Goal: Transaction & Acquisition: Purchase product/service

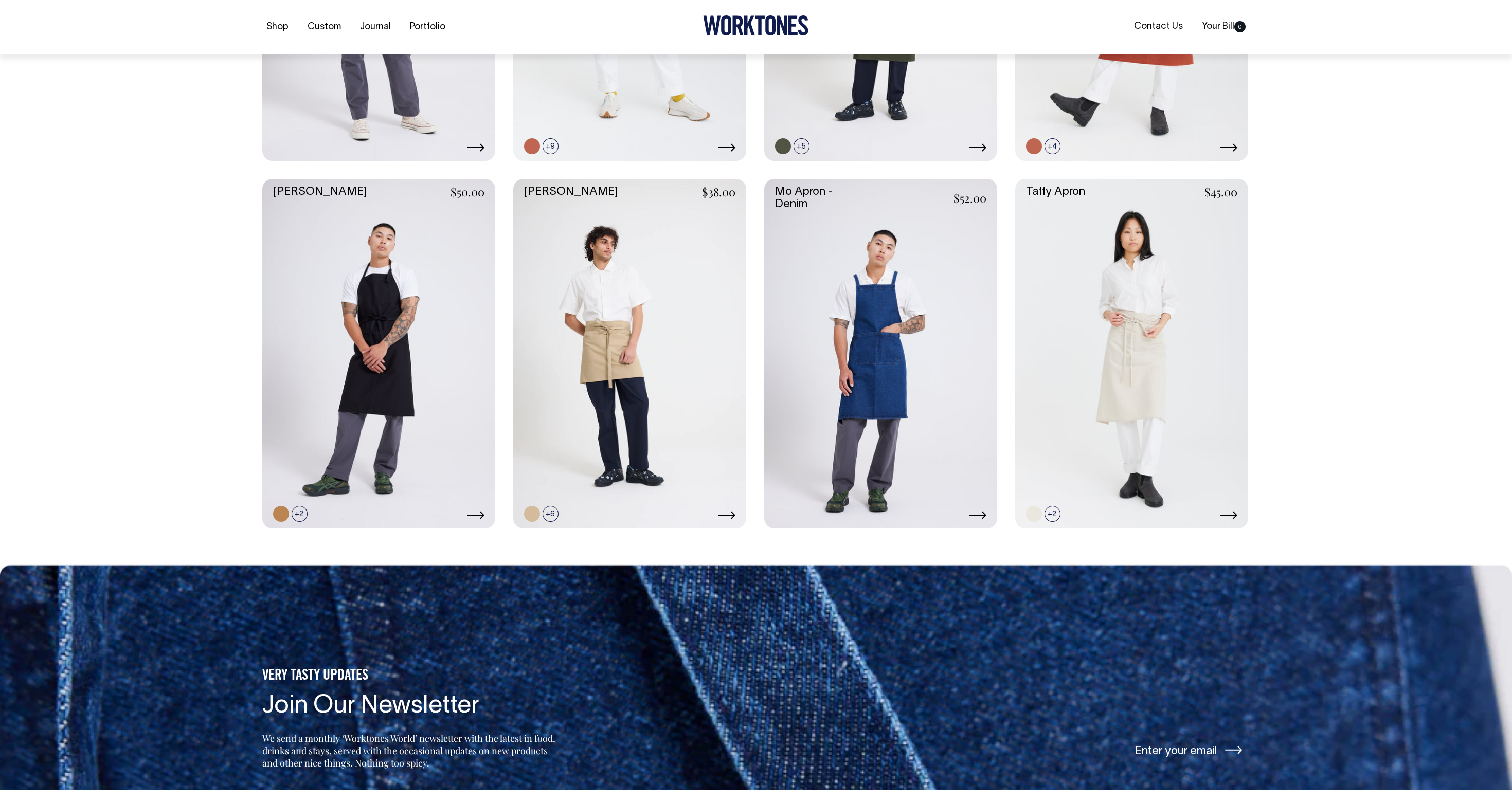
scroll to position [505, 0]
click at [1154, 489] on link at bounding box center [1132, 353] width 233 height 350
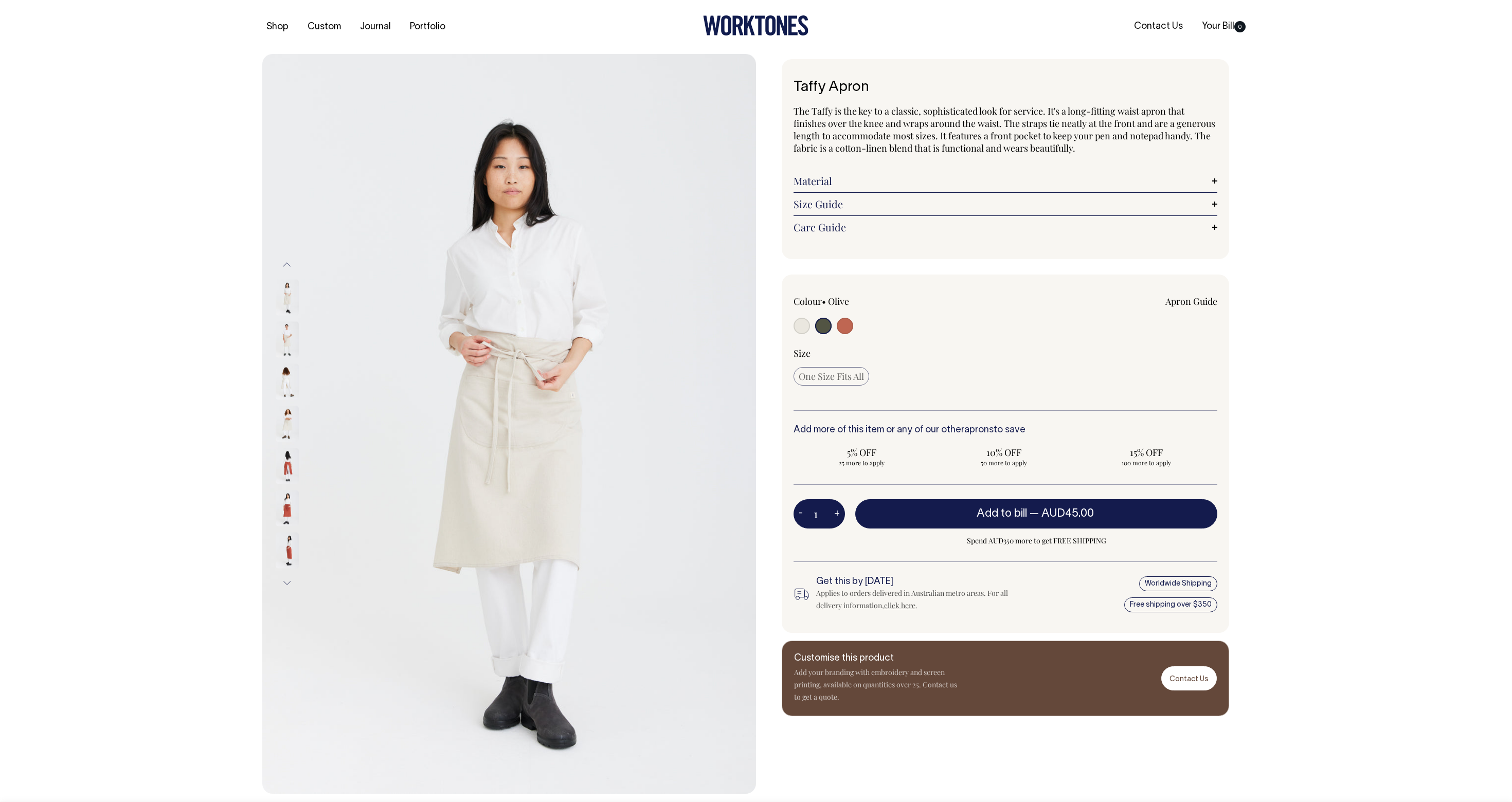
click at [804, 323] on input "radio" at bounding box center [802, 326] width 16 height 16
radio input "true"
radio input "false"
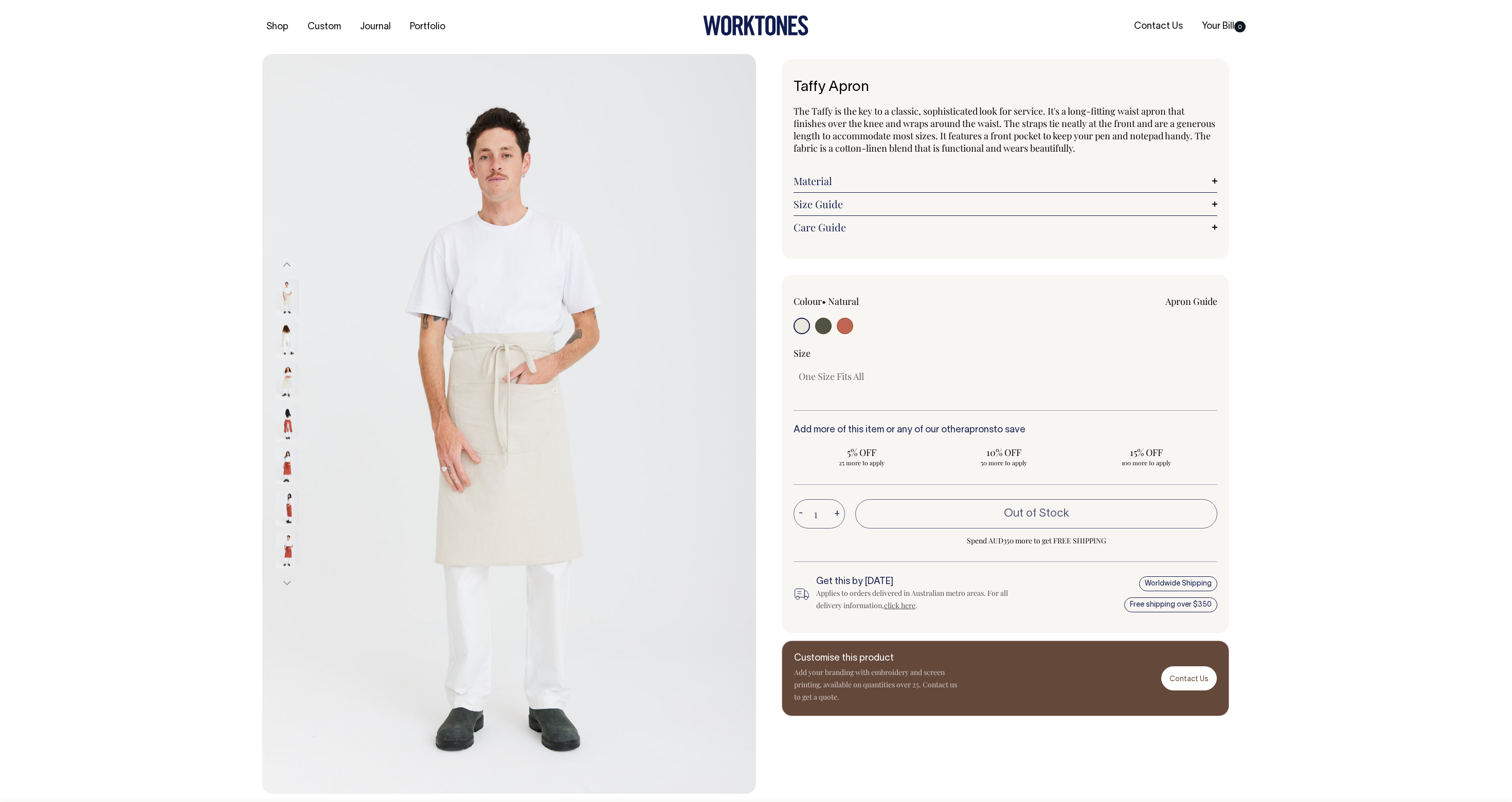
click at [289, 346] on img at bounding box center [287, 339] width 23 height 36
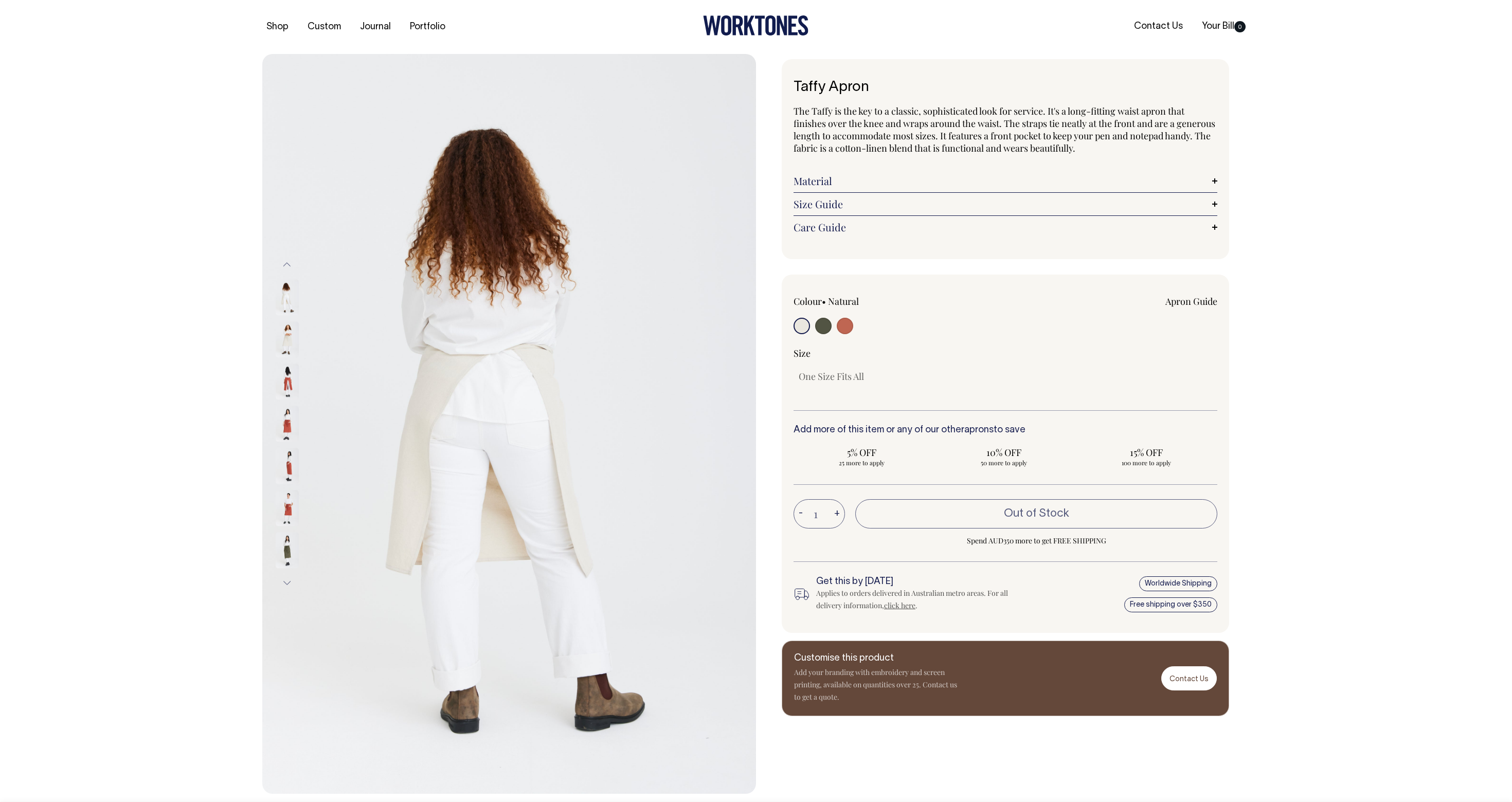
click at [286, 378] on img at bounding box center [287, 381] width 23 height 36
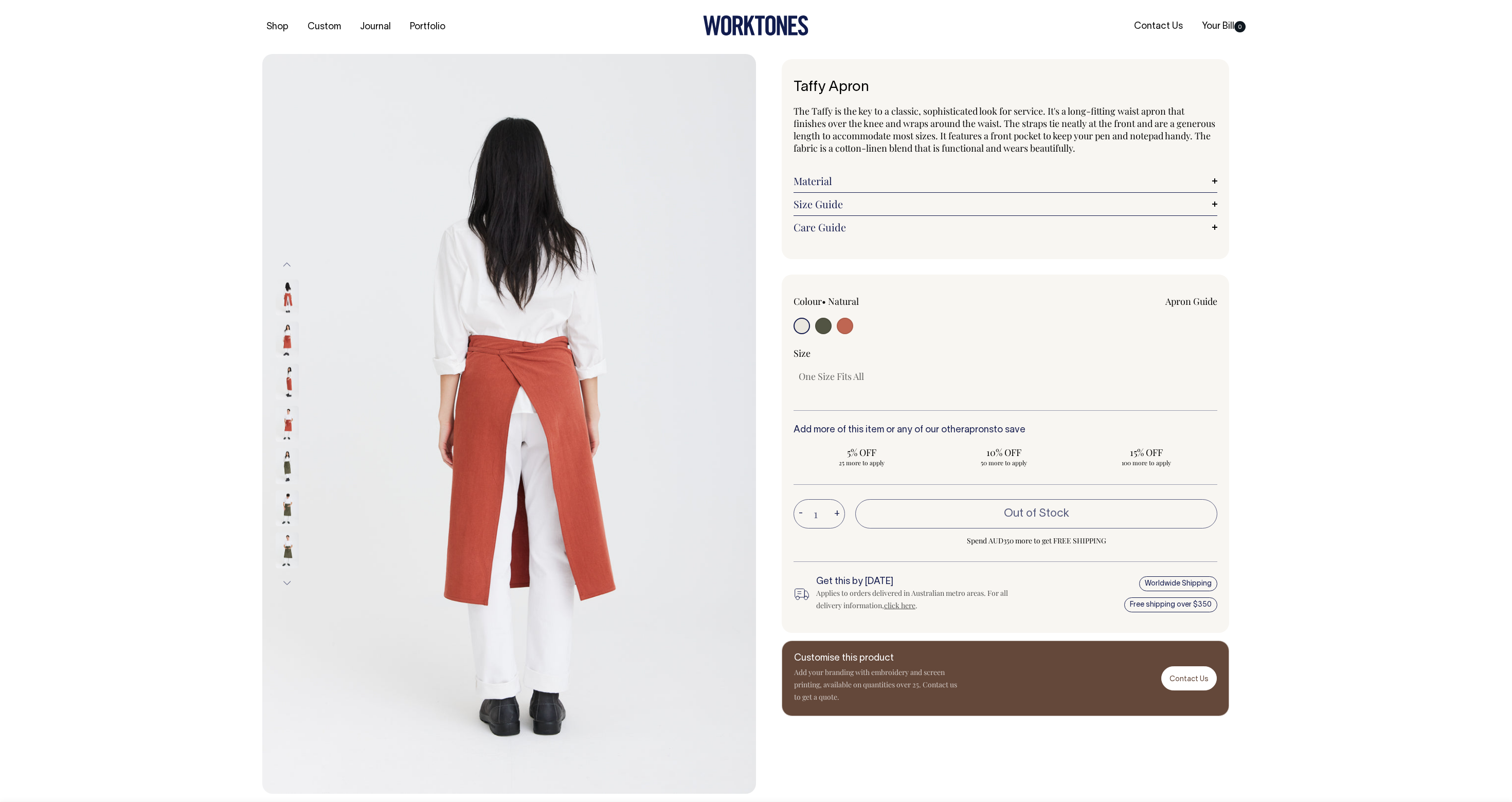
click at [282, 278] on div at bounding box center [301, 297] width 52 height 42
click at [282, 270] on button "Previous" at bounding box center [287, 265] width 15 height 23
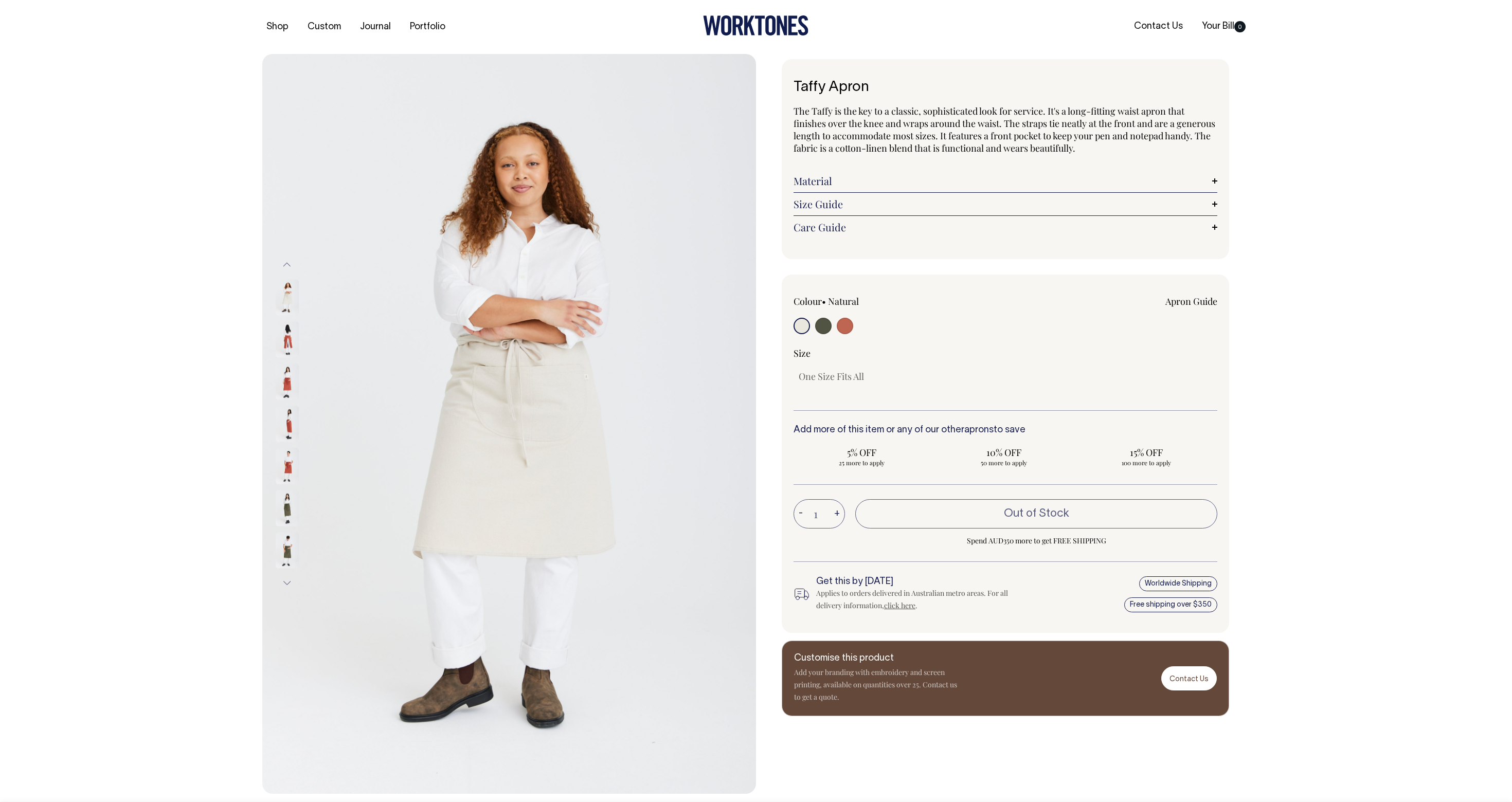
click at [282, 270] on button "Previous" at bounding box center [287, 265] width 15 height 23
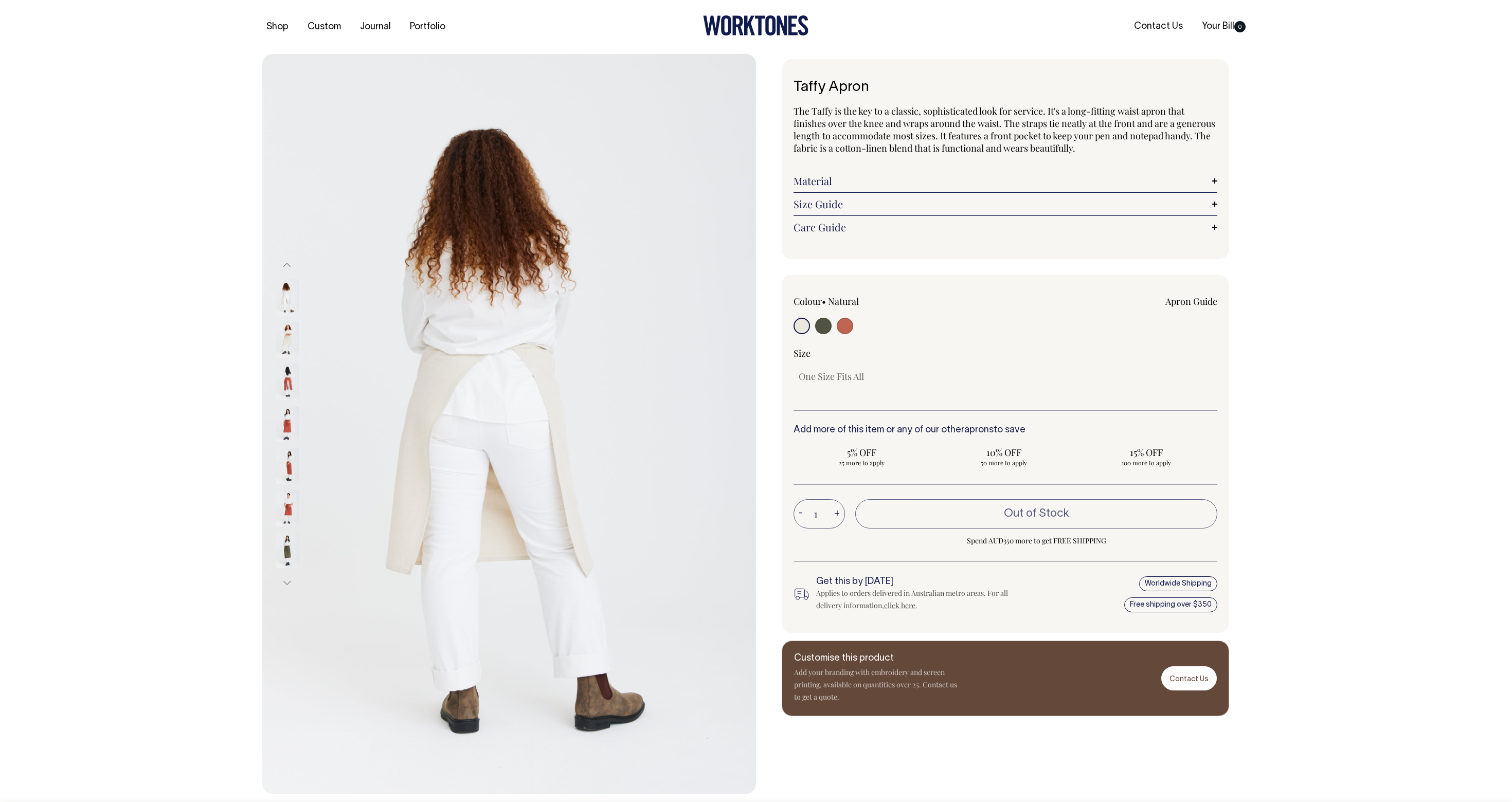
click at [288, 306] on img at bounding box center [287, 297] width 23 height 36
click at [289, 263] on button "Previous" at bounding box center [287, 265] width 15 height 23
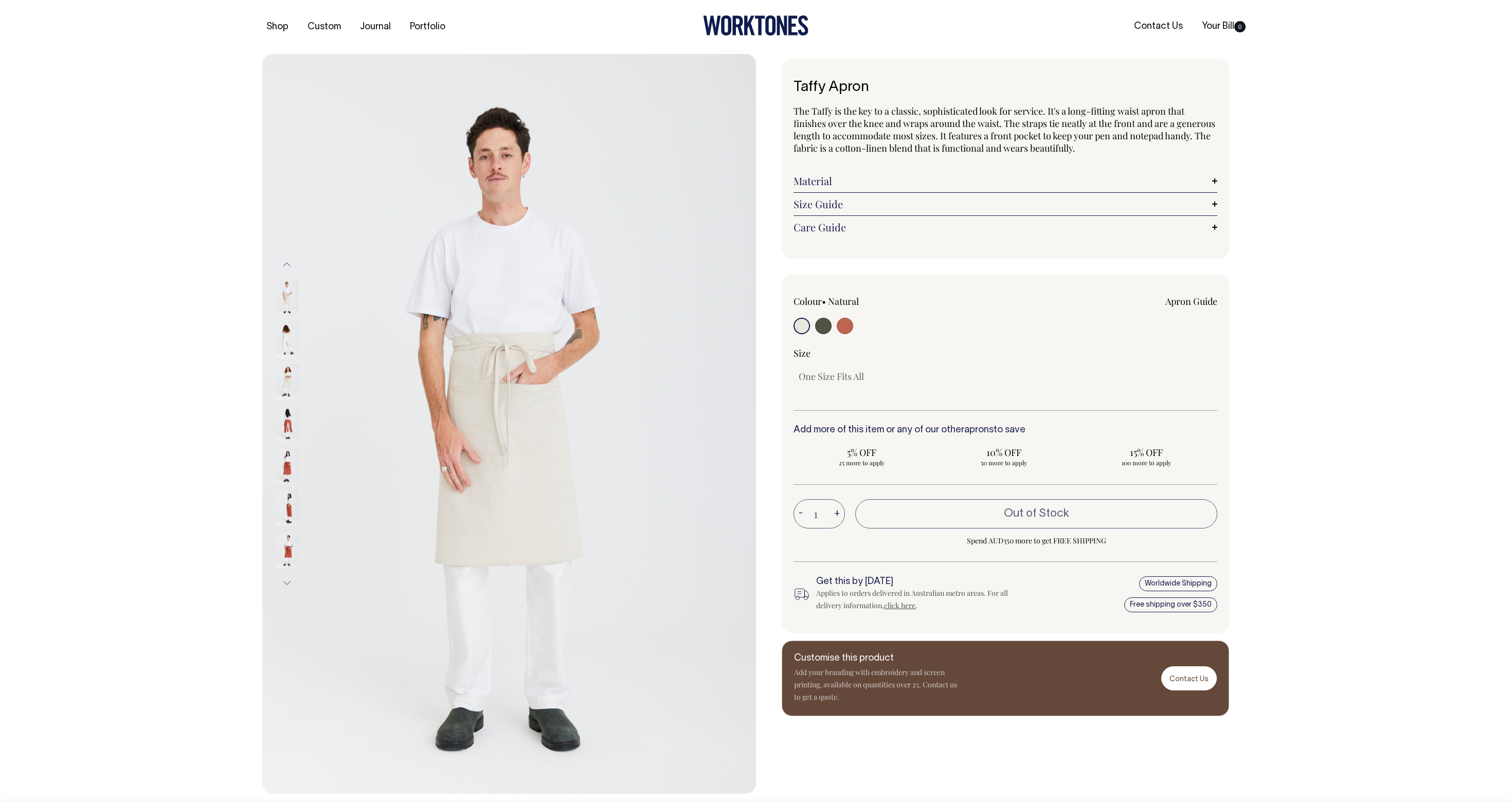
click at [289, 292] on img at bounding box center [287, 297] width 23 height 36
click at [293, 265] on button "Previous" at bounding box center [287, 265] width 15 height 23
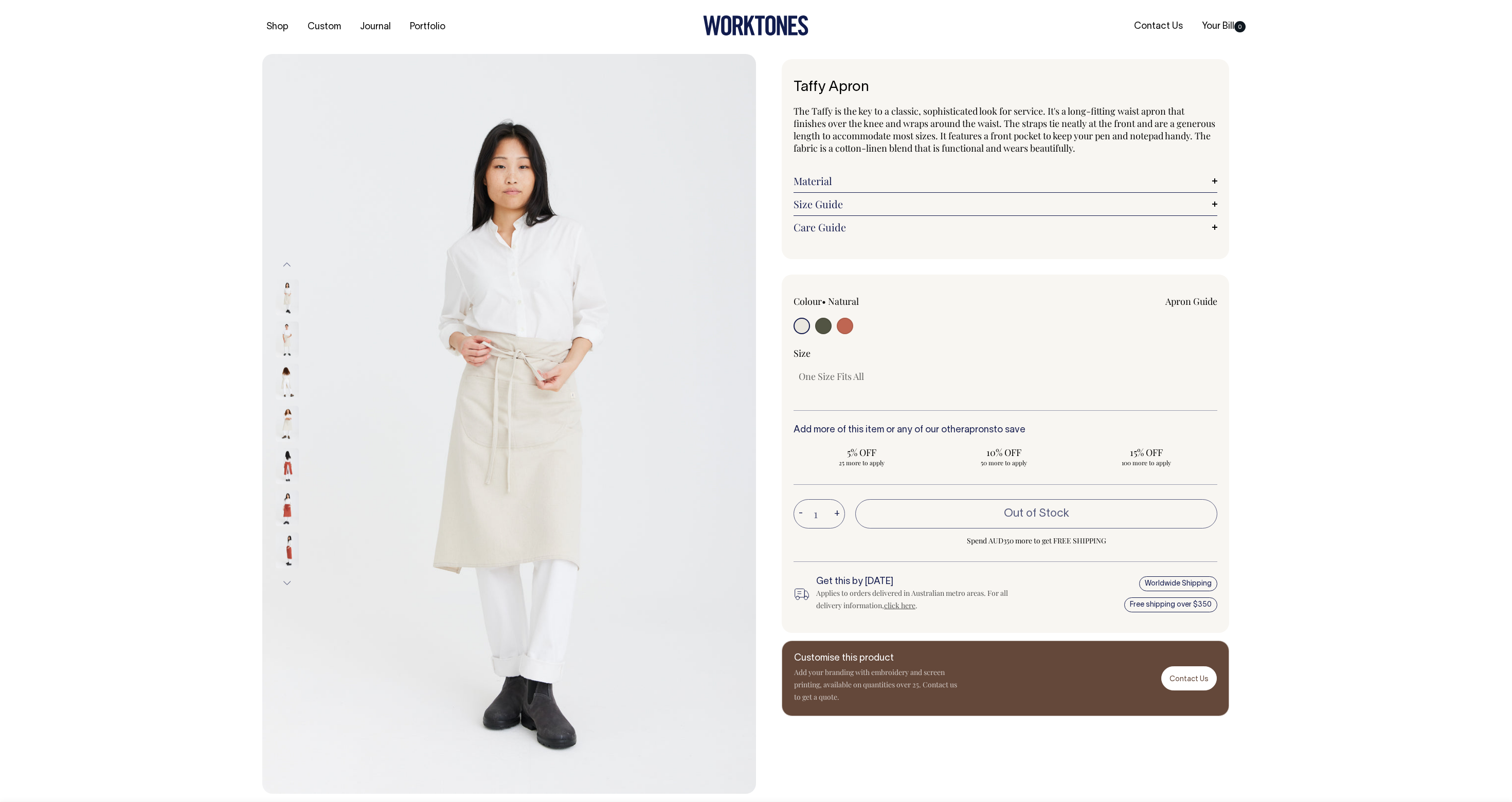
click at [289, 289] on img at bounding box center [287, 297] width 23 height 36
click at [302, 336] on div at bounding box center [301, 339] width 52 height 42
